Goal: Information Seeking & Learning: Find specific fact

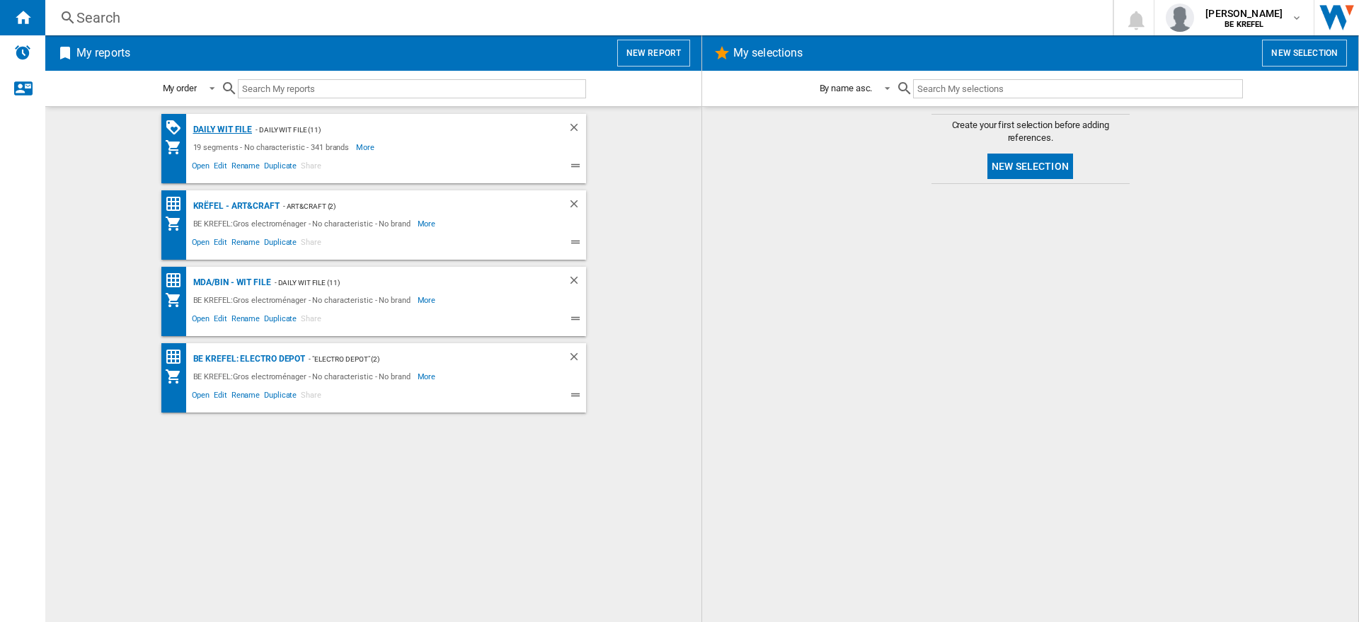
click at [229, 121] on div "Daily WIT file" at bounding box center [221, 130] width 63 height 18
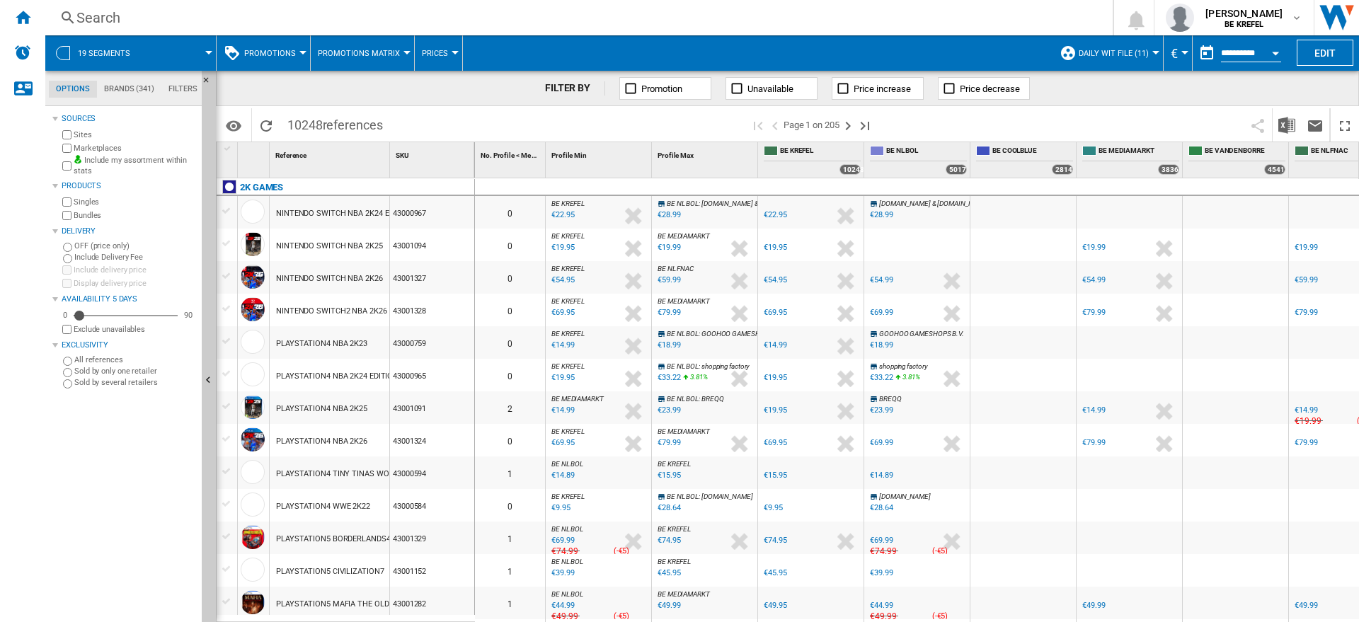
click at [425, 10] on div "Search" at bounding box center [575, 18] width 999 height 20
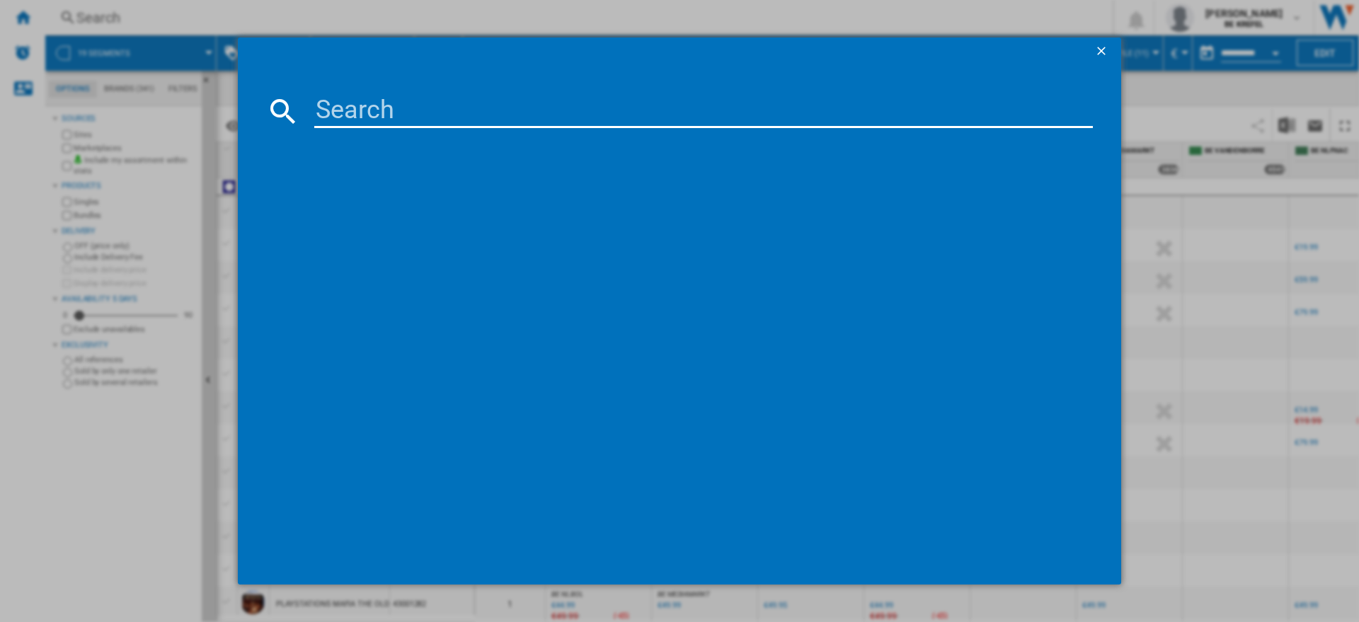
click at [380, 110] on input at bounding box center [703, 111] width 778 height 34
paste input "61006785"
type input "61006785"
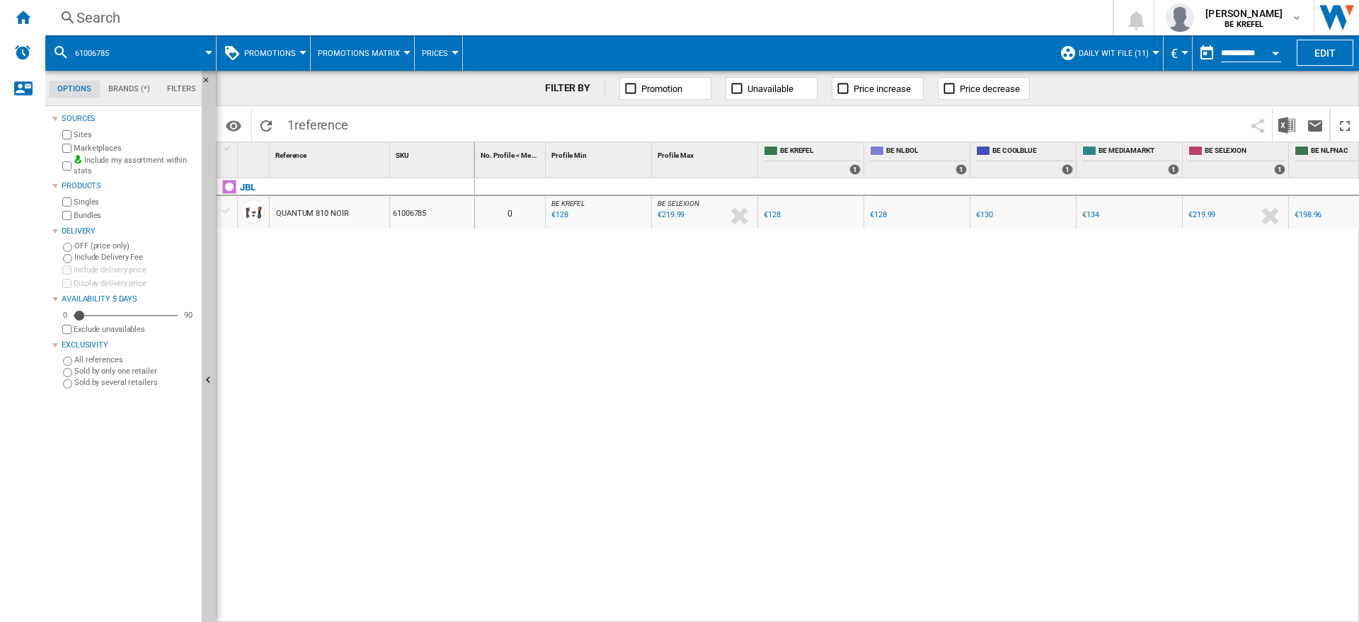
click at [991, 216] on div "€130" at bounding box center [984, 214] width 17 height 9
